Goal: Information Seeking & Learning: Find contact information

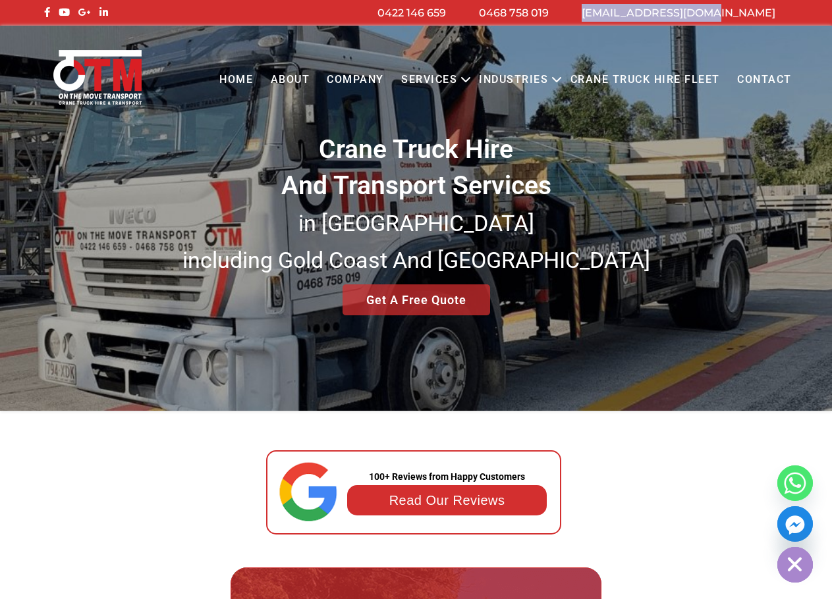
drag, startPoint x: 795, startPoint y: 11, endPoint x: 750, endPoint y: 13, distance: 44.8
click at [750, 13] on div "[EMAIL_ADDRESS][DOMAIN_NAME] 0468 758 019 0422 146 659" at bounding box center [416, 13] width 770 height 18
click at [816, 19] on div "[EMAIL_ADDRESS][DOMAIN_NAME] 0468 758 019 0422 146 659" at bounding box center [416, 13] width 832 height 26
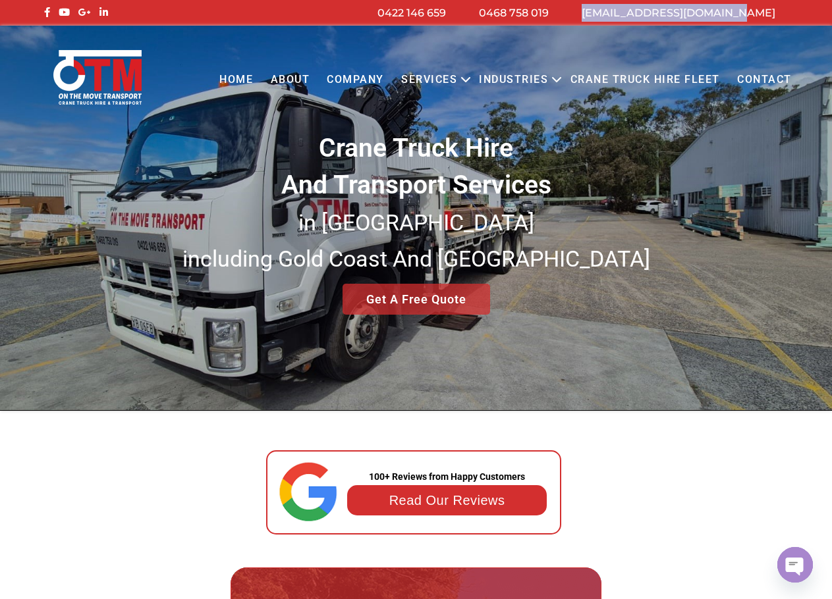
drag, startPoint x: 805, startPoint y: 10, endPoint x: 776, endPoint y: 9, distance: 29.0
click at [776, 9] on div "[EMAIL_ADDRESS][DOMAIN_NAME] 0468 758 019 0422 146 659" at bounding box center [416, 13] width 832 height 26
copy div "[EMAIL_ADDRESS][DOMAIN_NAME]"
click at [770, 83] on link "Contact" at bounding box center [764, 80] width 72 height 36
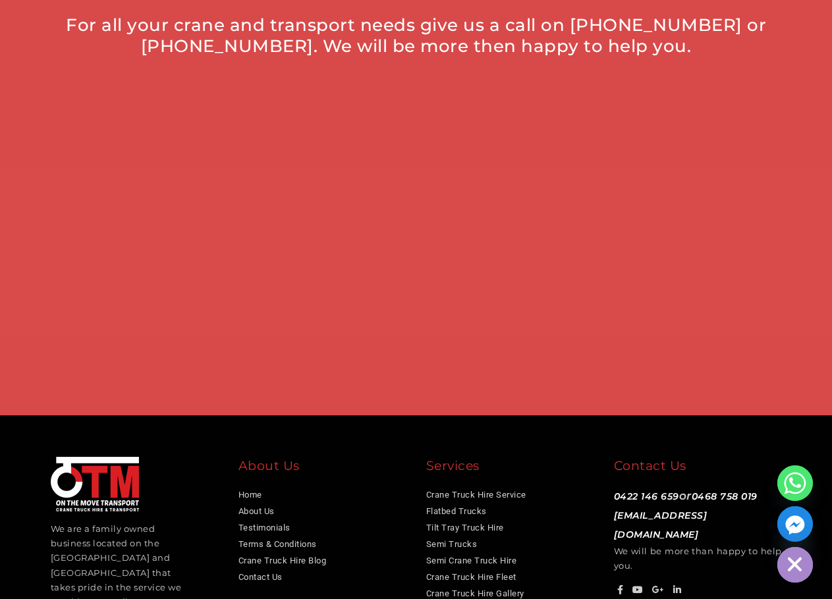
scroll to position [715, 0]
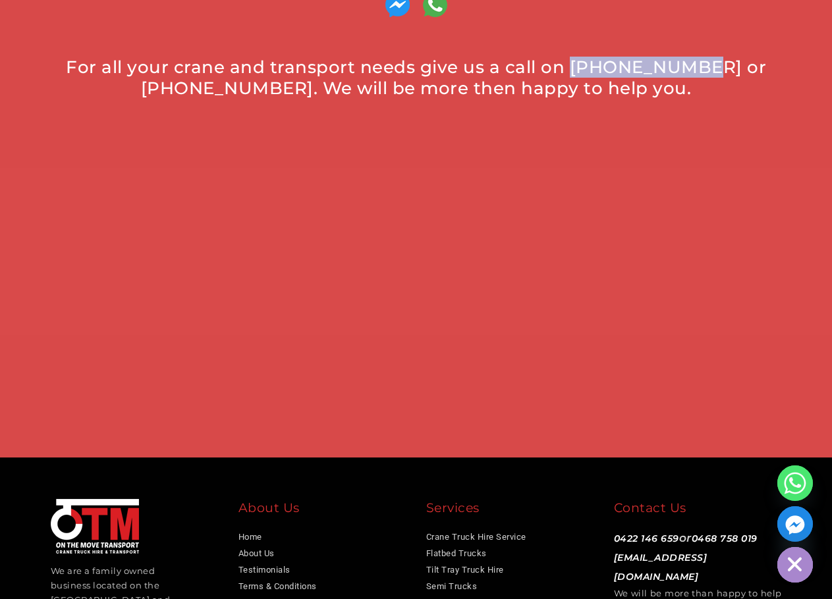
drag, startPoint x: 552, startPoint y: 67, endPoint x: 666, endPoint y: 67, distance: 113.9
click at [666, 67] on div "For all your crane and transport needs give us a call on 0422 146 659 or 0468 7…" at bounding box center [415, 78] width 737 height 42
copy div "0422 146 659"
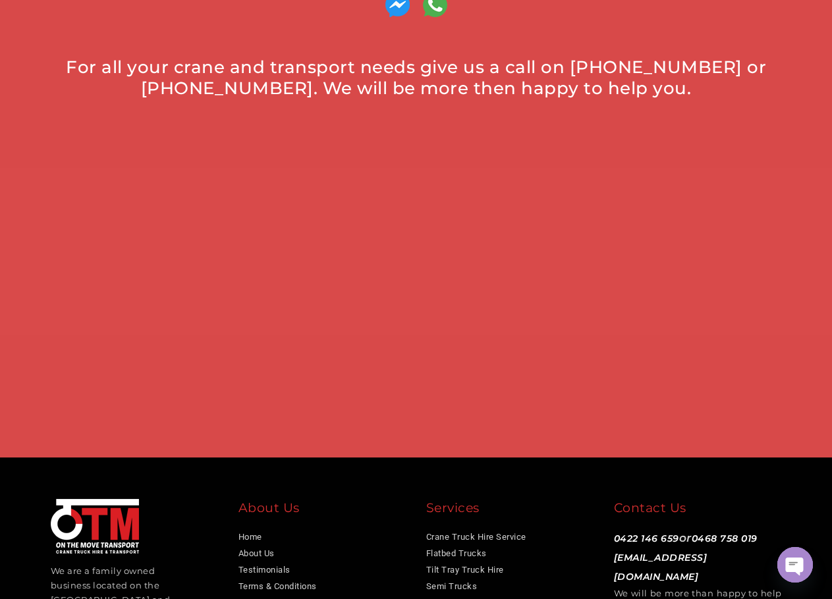
click at [694, 66] on div "For all your crane and transport needs give us a call on 0422 146 659 or 0468 7…" at bounding box center [415, 78] width 737 height 42
drag, startPoint x: 694, startPoint y: 66, endPoint x: 242, endPoint y: 89, distance: 452.9
click at [242, 89] on div "For all your crane and transport needs give us a call on 0422 146 659 or 0468 7…" at bounding box center [415, 78] width 737 height 42
copy div "0468 758 019"
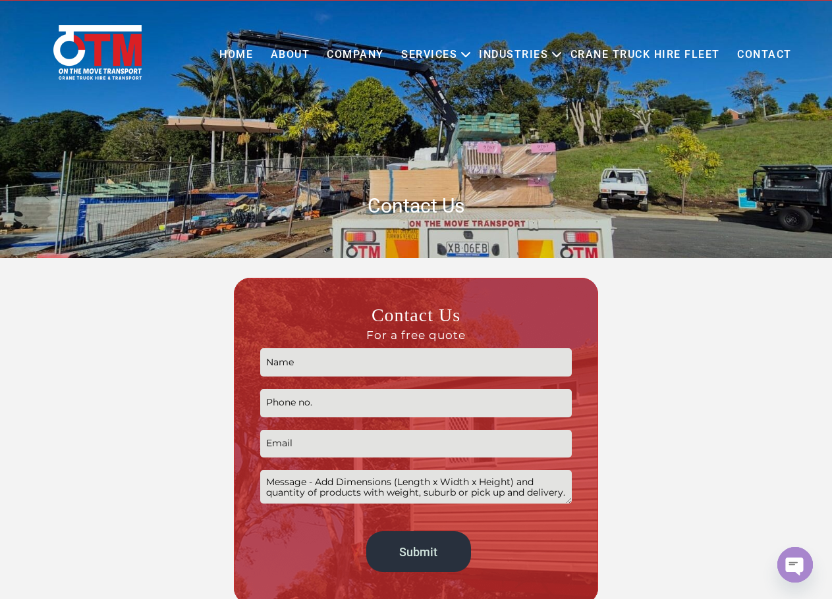
scroll to position [0, 0]
